Goal: Register for event/course

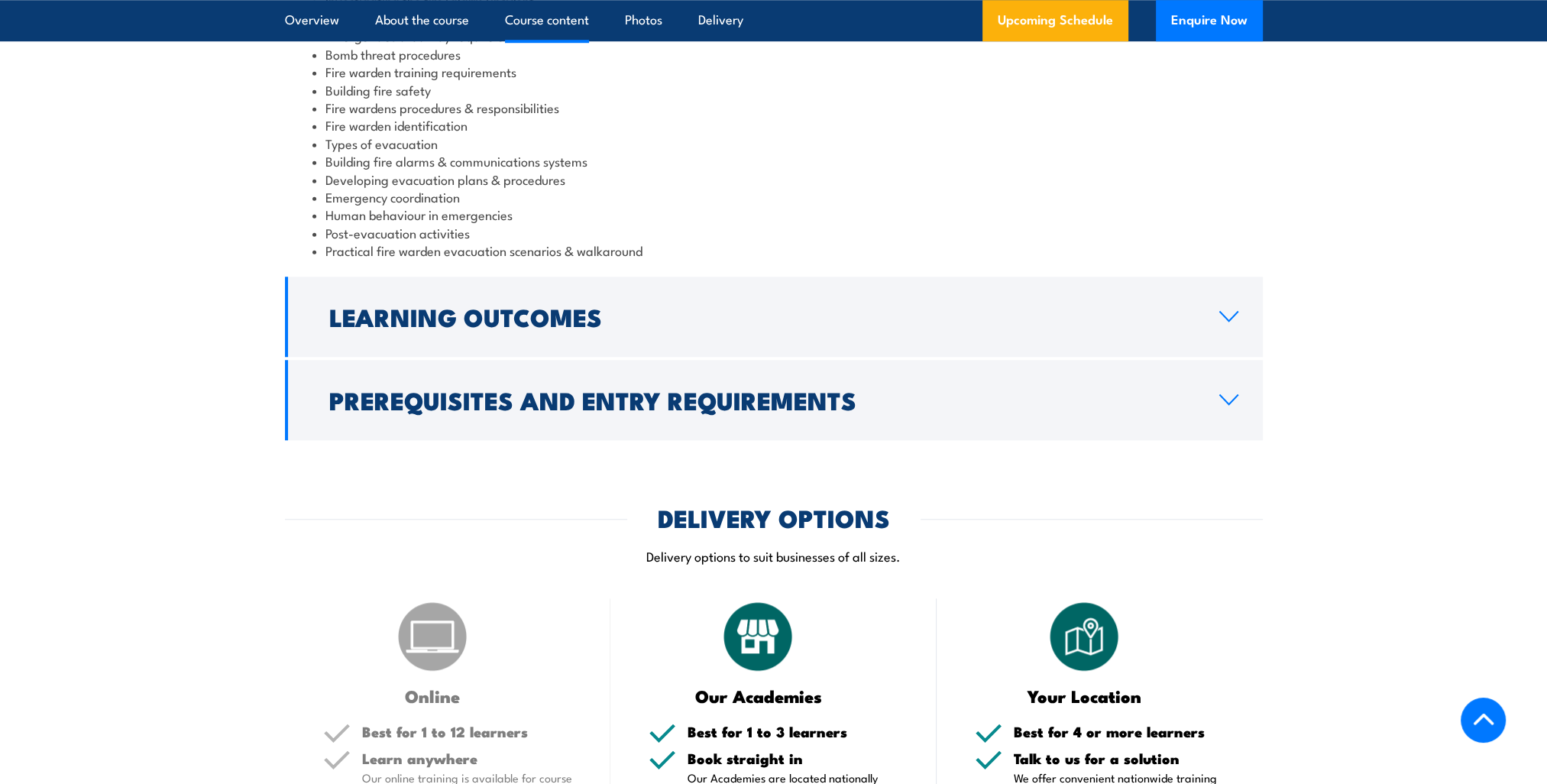
scroll to position [1757, 0]
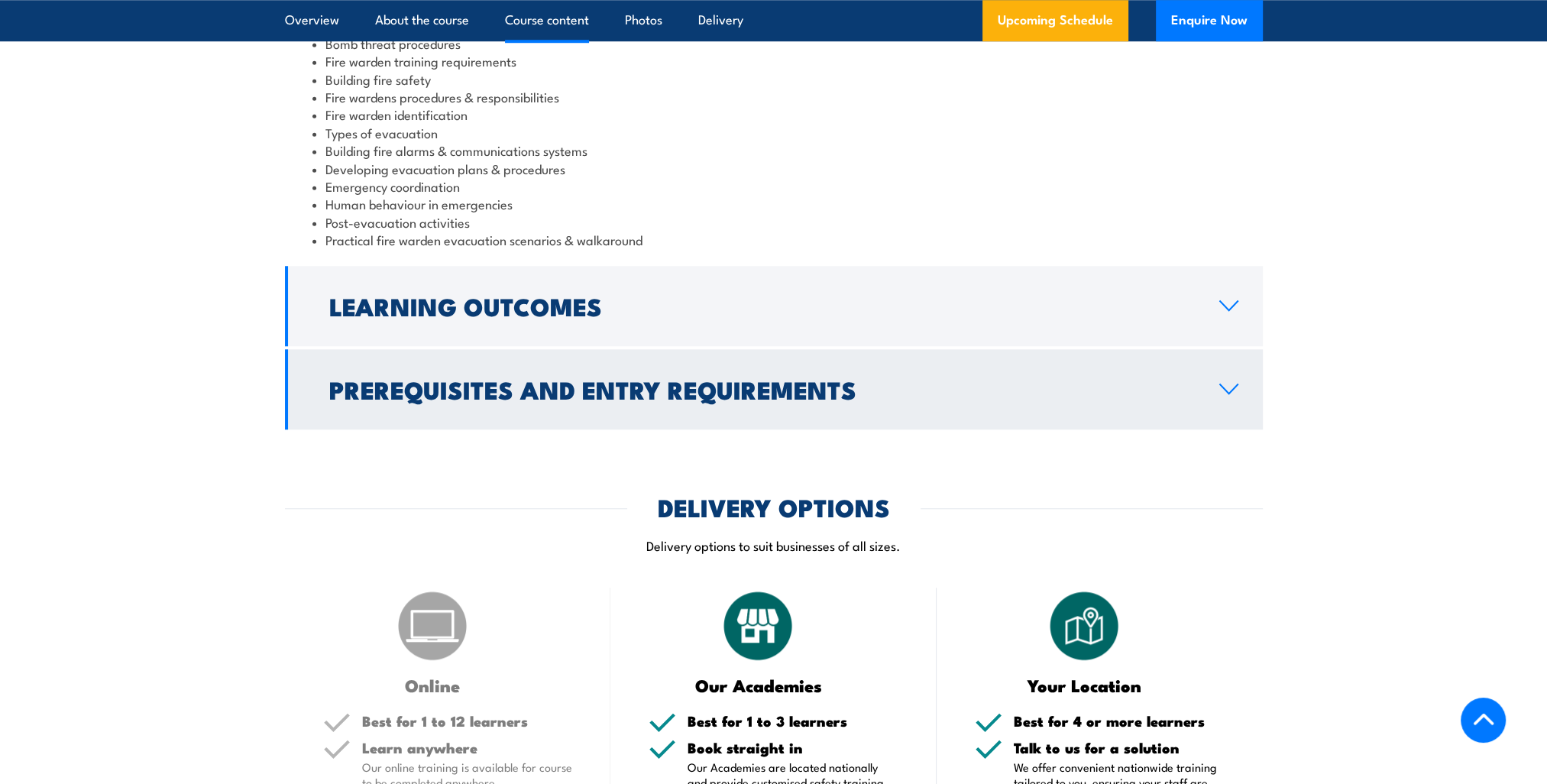
click at [1226, 378] on link "Prerequisites and Entry Requirements" at bounding box center [774, 389] width 978 height 80
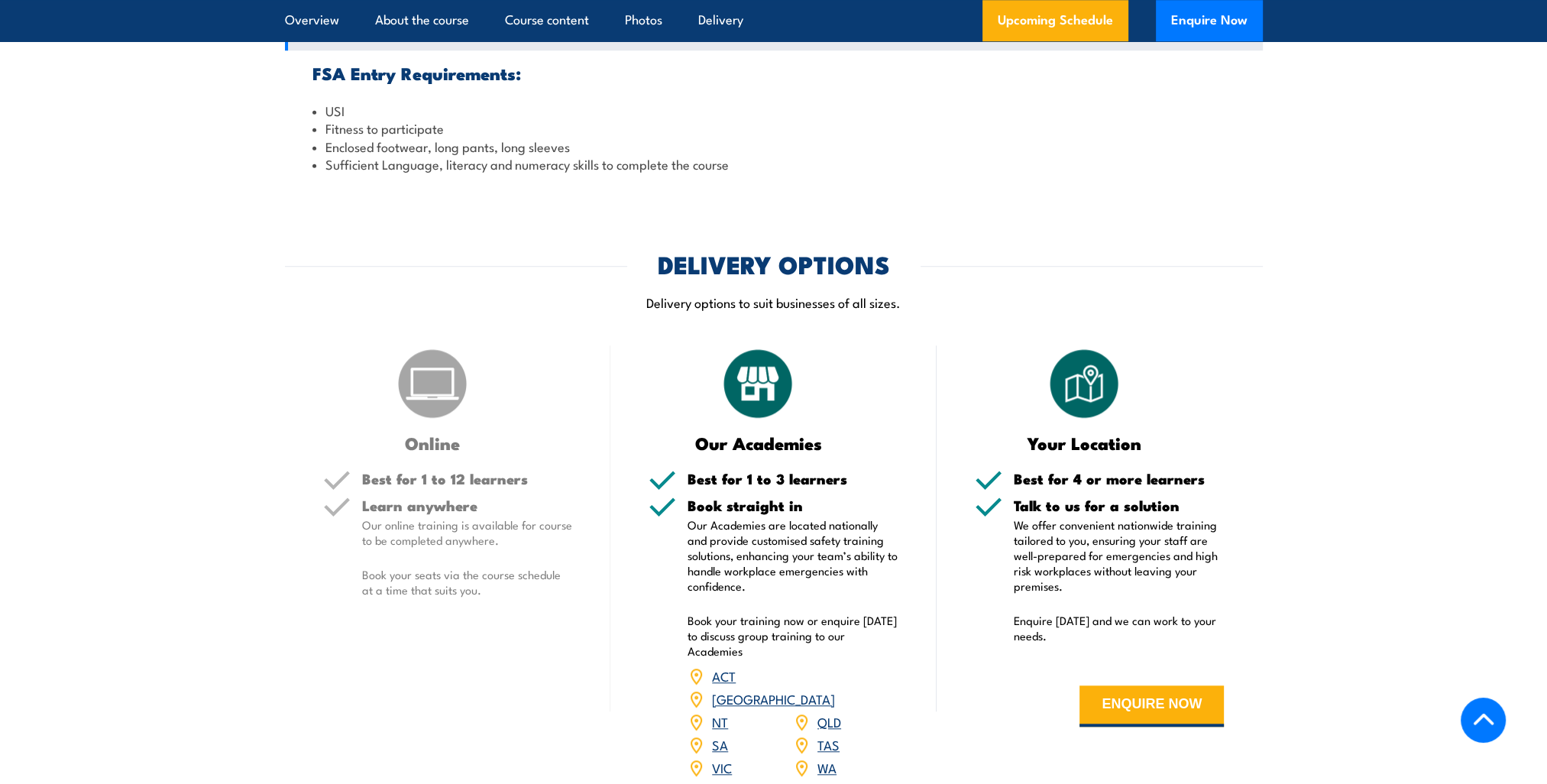
scroll to position [1842, 0]
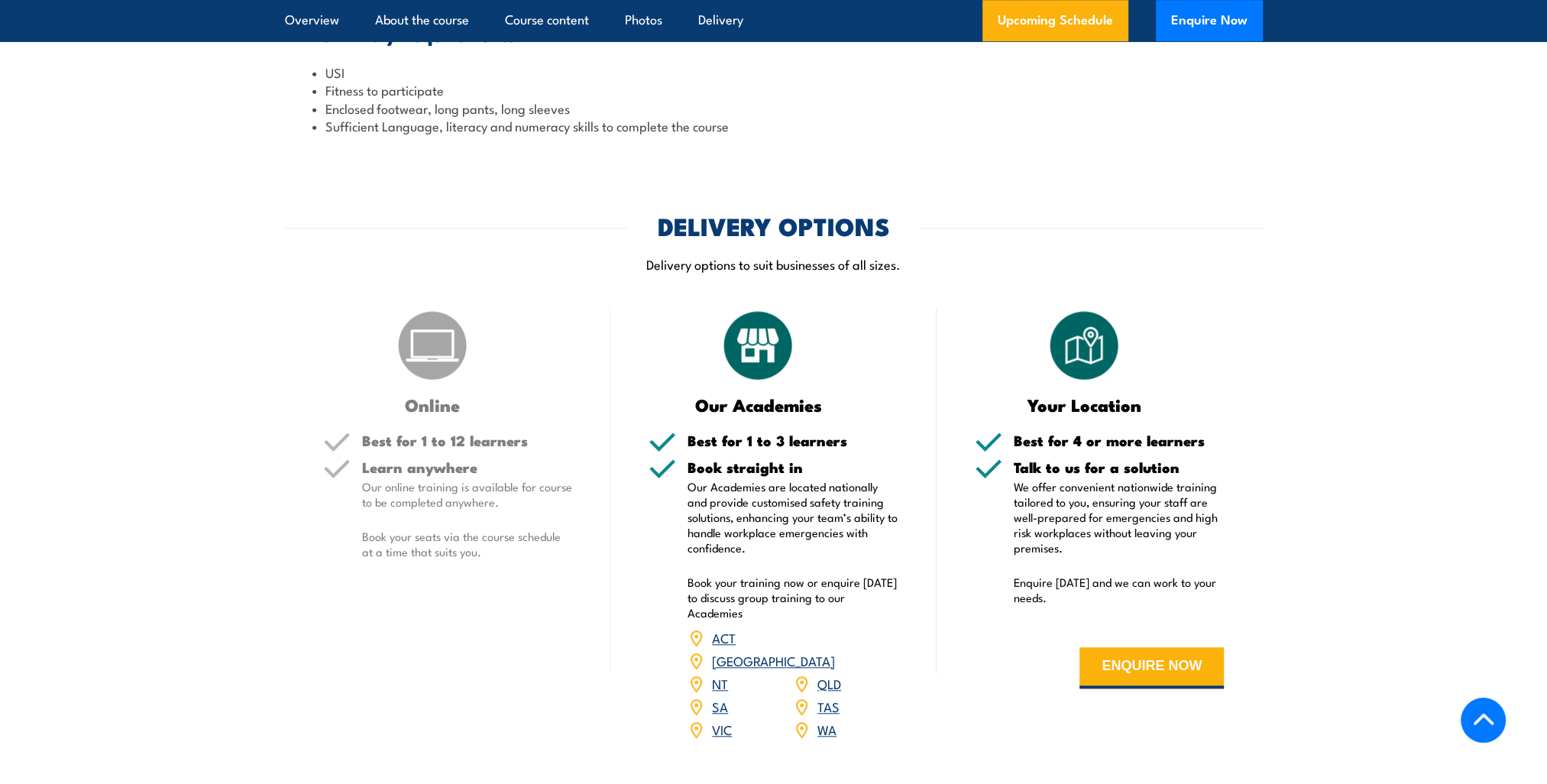
click at [819, 674] on link "QLD" at bounding box center [829, 683] width 24 height 19
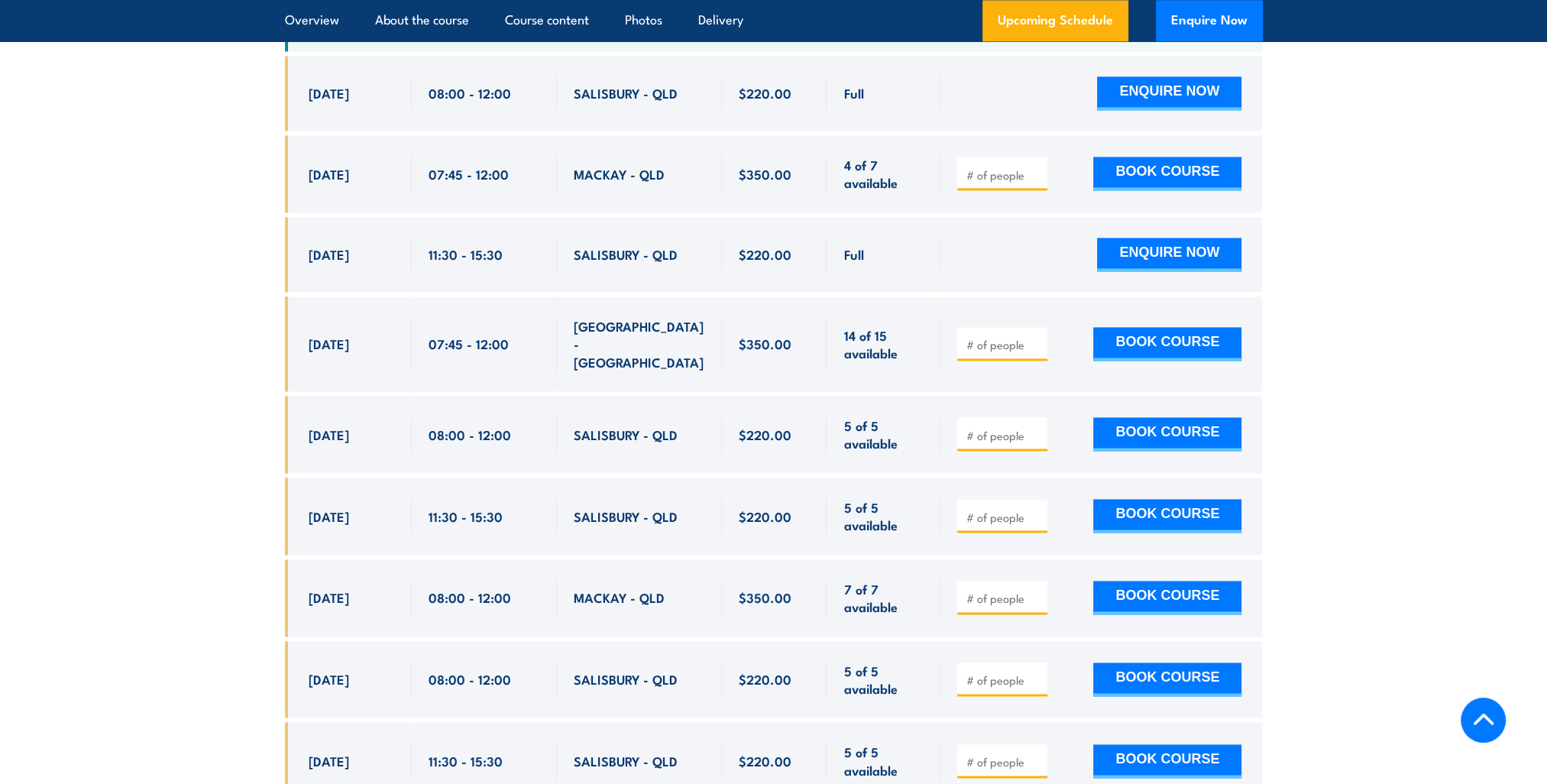
scroll to position [3070, 0]
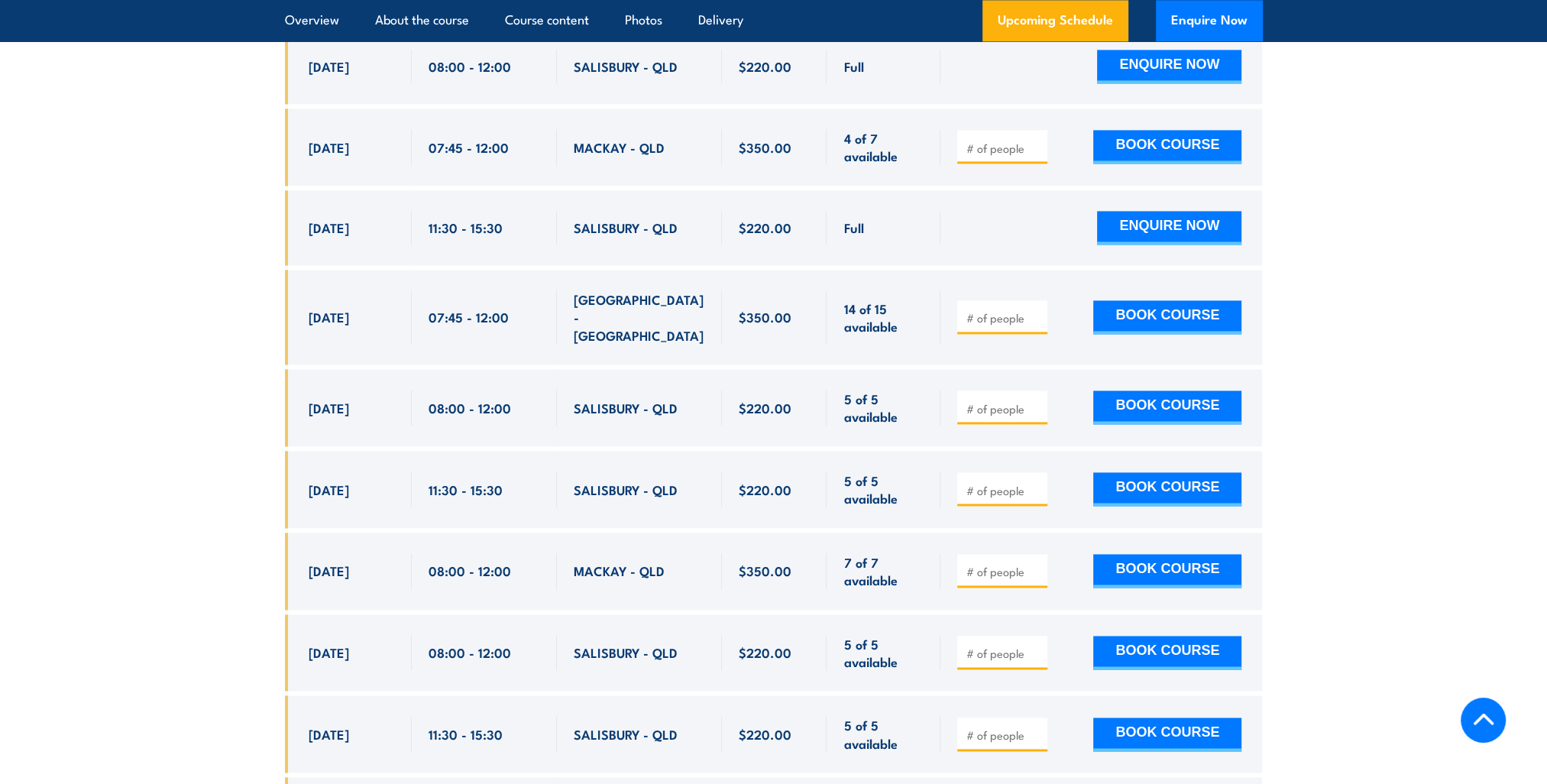
click at [967, 483] on input "number" at bounding box center [1004, 490] width 76 height 15
type input "1"
click at [1035, 483] on input "1" at bounding box center [1004, 490] width 76 height 15
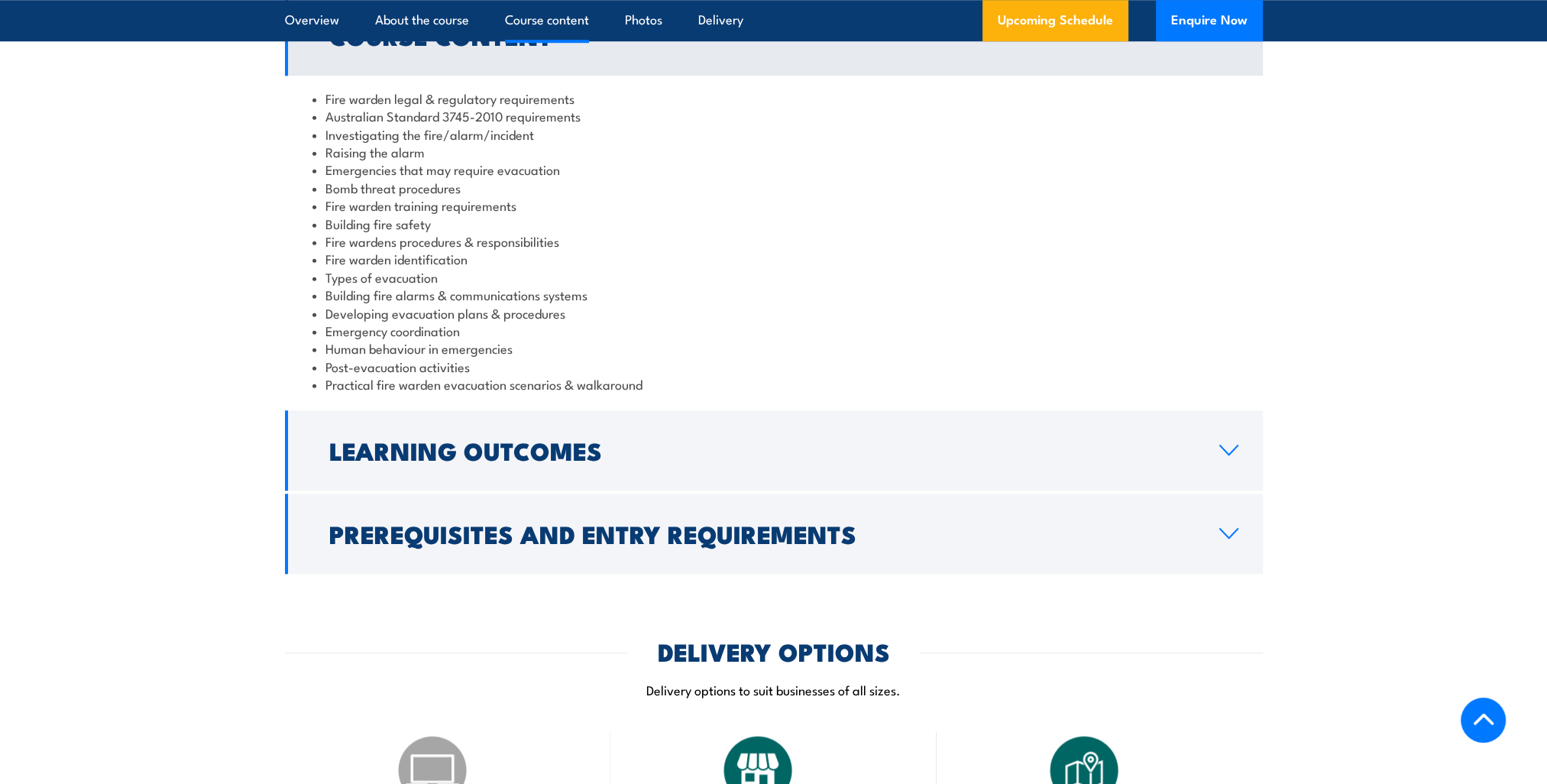
scroll to position [1619, 0]
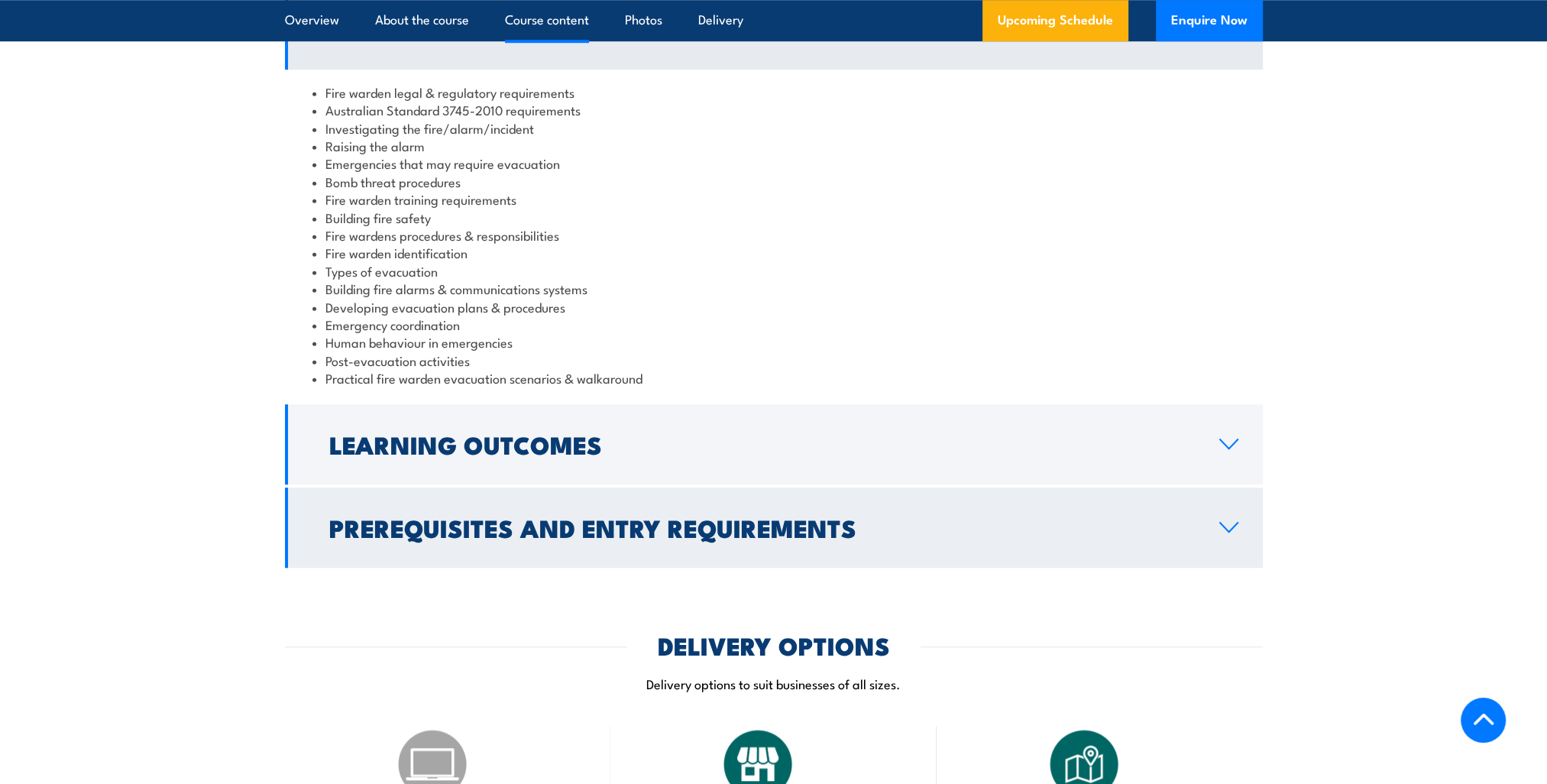
click at [1230, 530] on icon at bounding box center [1228, 527] width 20 height 12
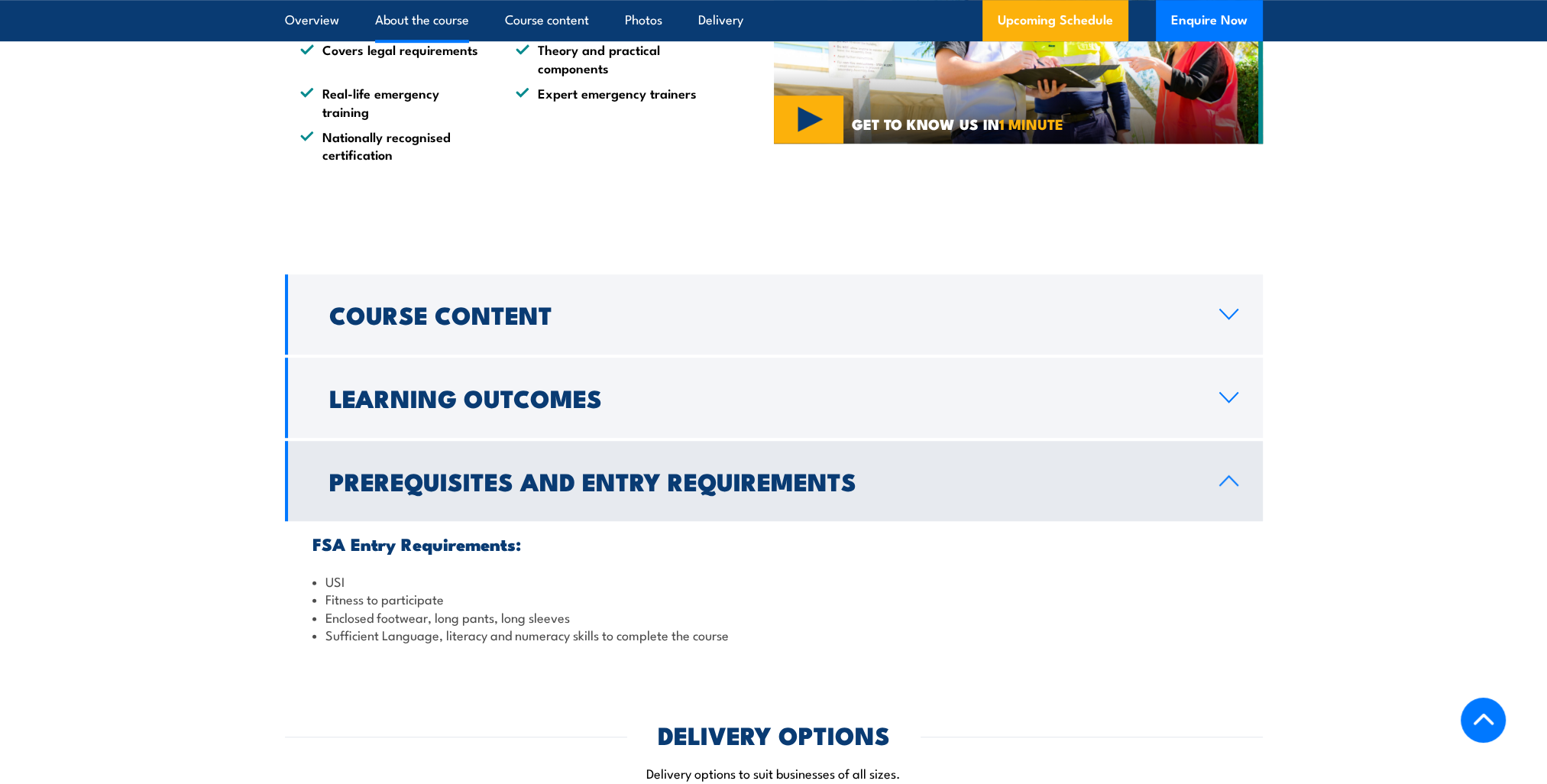
scroll to position [1375, 0]
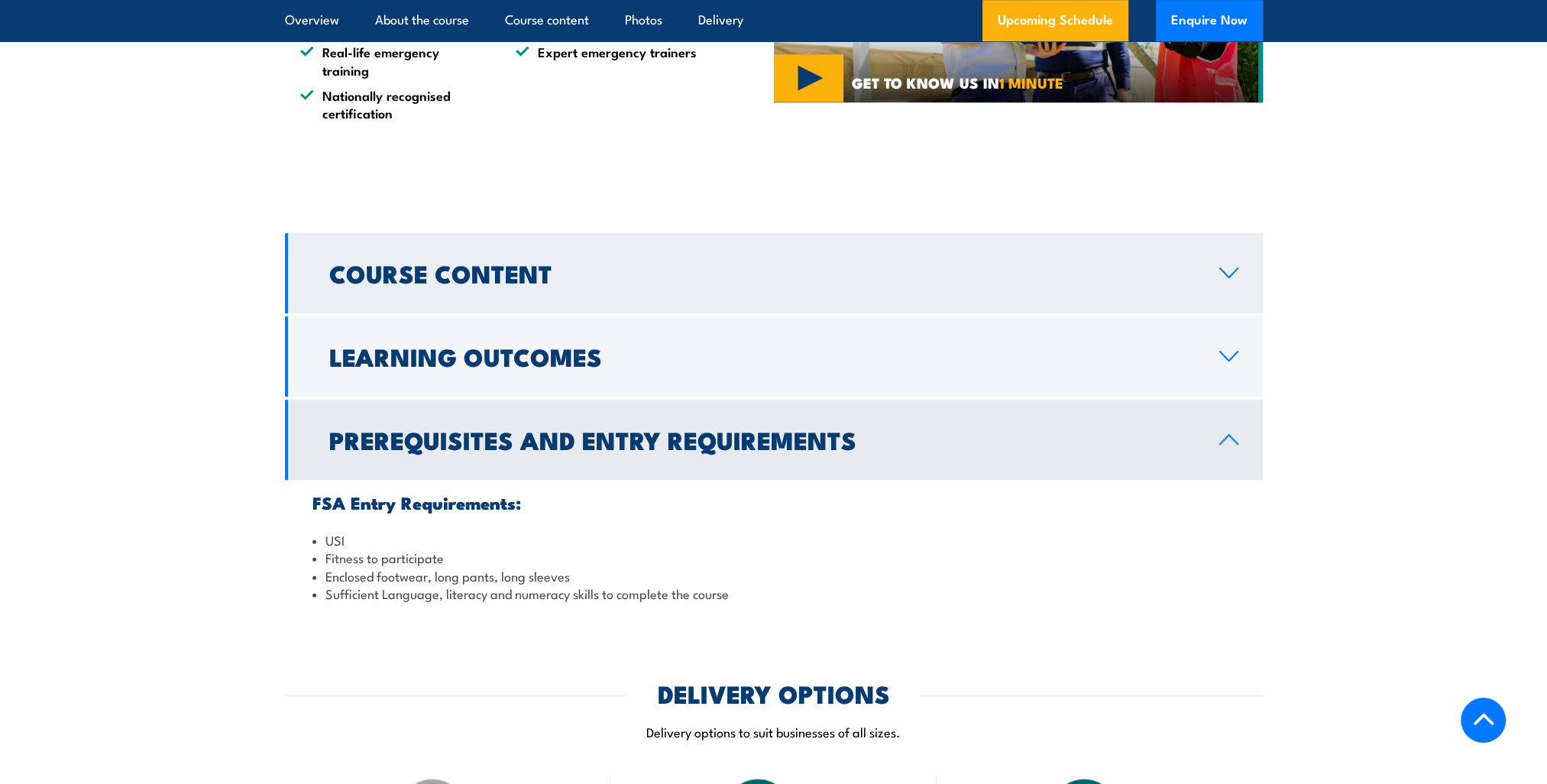
click at [1224, 269] on icon at bounding box center [1228, 273] width 20 height 12
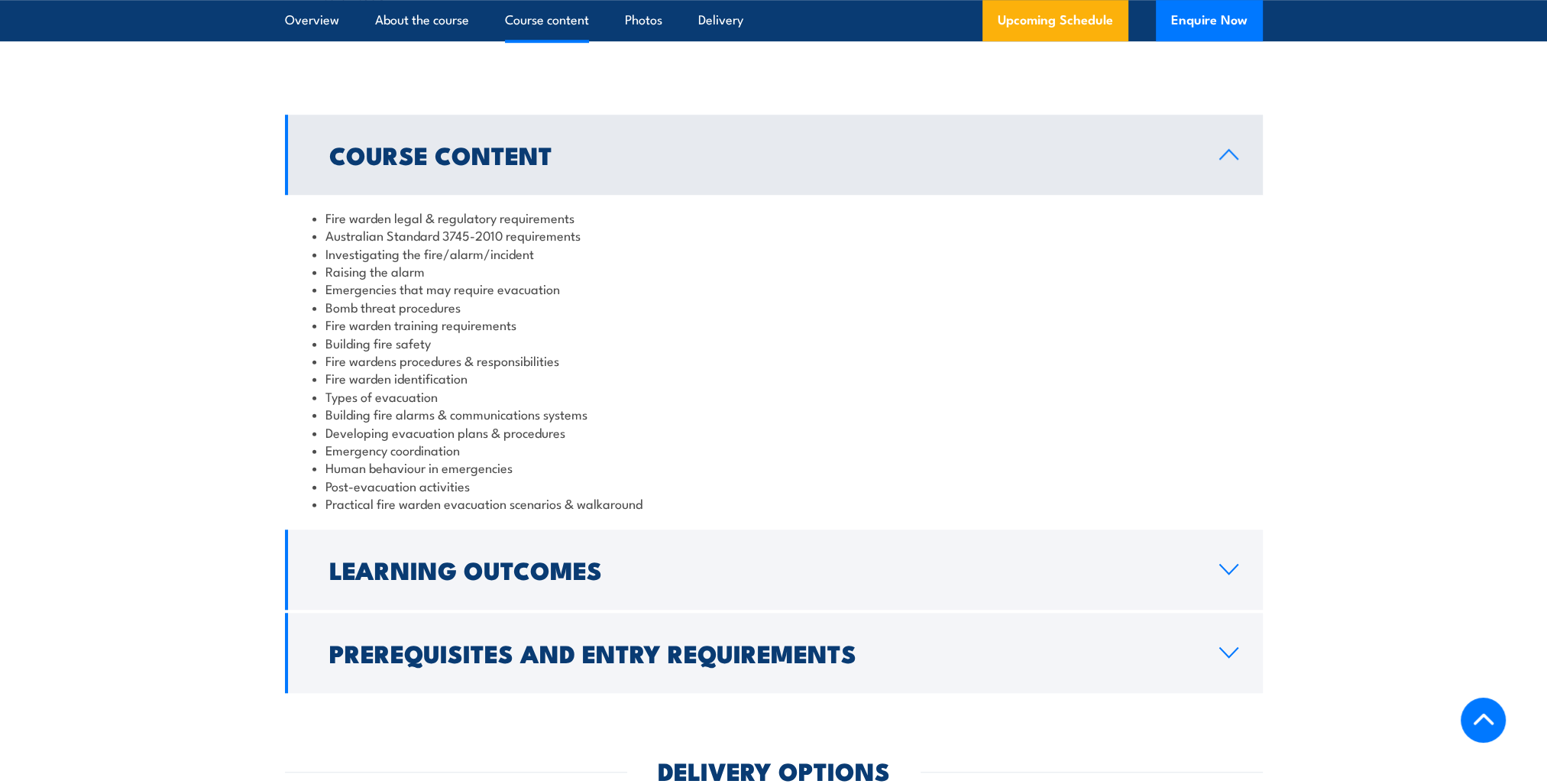
scroll to position [1528, 0]
